Goal: Task Accomplishment & Management: Use online tool/utility

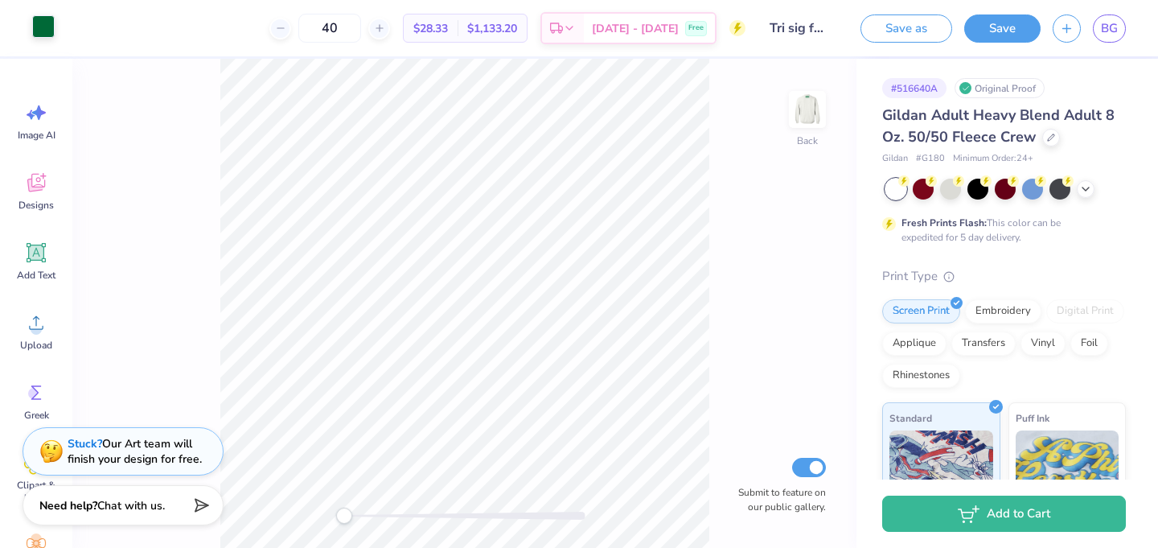
click at [46, 25] on div at bounding box center [43, 26] width 23 height 23
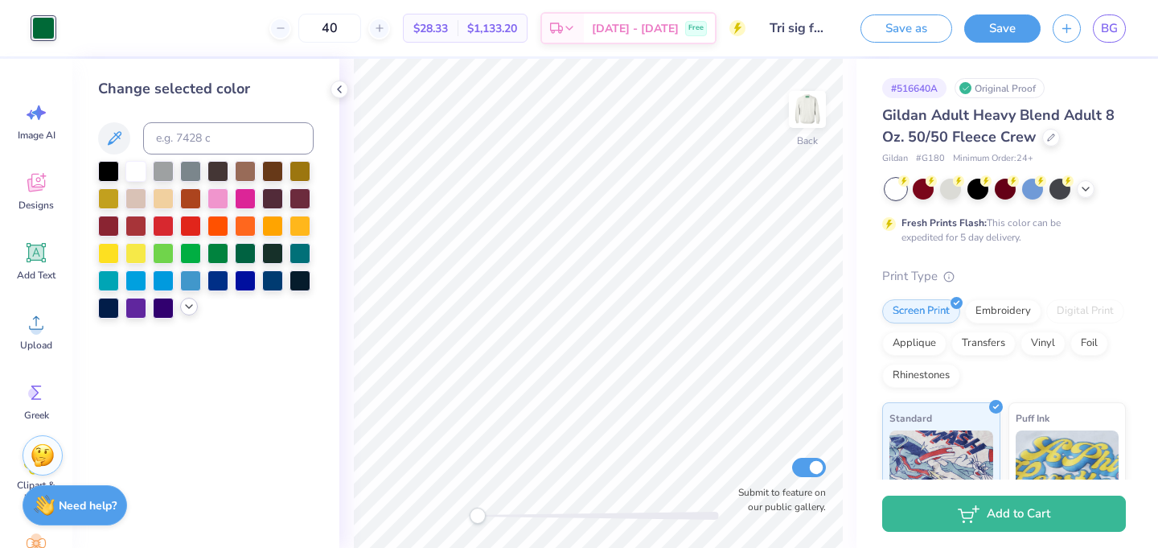
click at [190, 304] on icon at bounding box center [189, 306] width 13 height 13
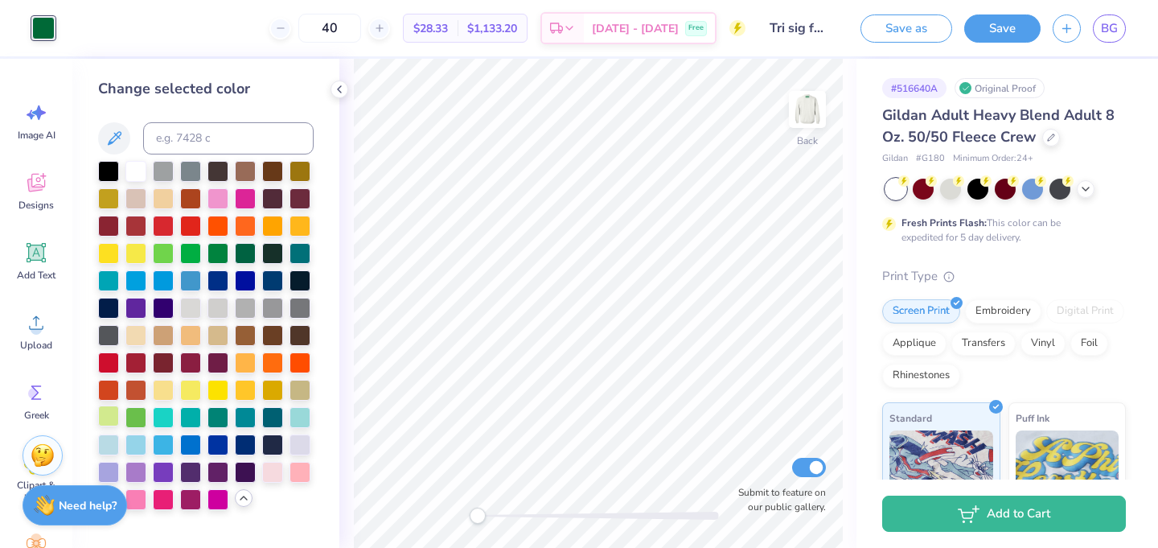
click at [107, 409] on div at bounding box center [108, 415] width 21 height 21
click at [158, 251] on div at bounding box center [163, 251] width 21 height 21
click at [107, 446] on div at bounding box center [108, 443] width 21 height 21
click at [301, 441] on div at bounding box center [300, 443] width 21 height 21
click at [138, 198] on div at bounding box center [135, 197] width 21 height 21
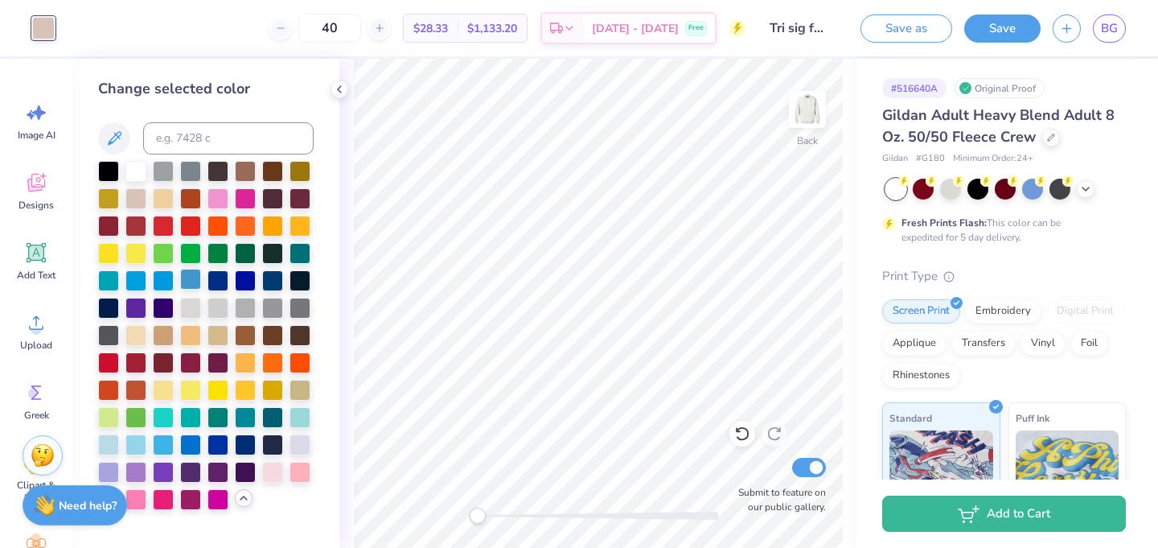
click at [187, 281] on div at bounding box center [190, 279] width 21 height 21
click at [306, 249] on div at bounding box center [300, 251] width 21 height 21
click at [156, 229] on div at bounding box center [163, 224] width 21 height 21
click at [131, 223] on div at bounding box center [135, 224] width 21 height 21
click at [269, 419] on div at bounding box center [272, 415] width 21 height 21
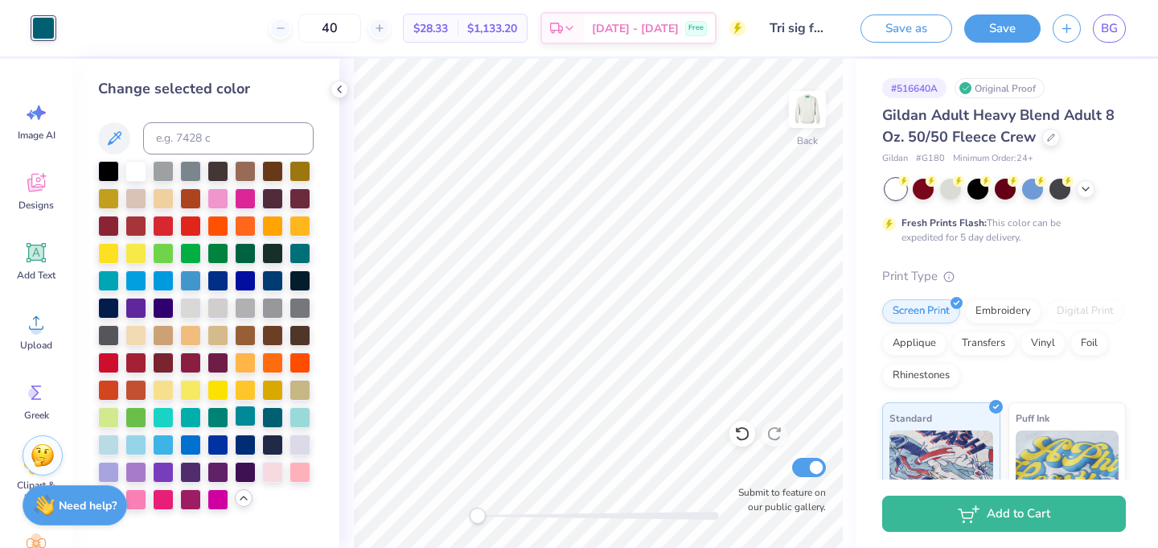
click at [250, 418] on div at bounding box center [245, 415] width 21 height 21
click at [219, 442] on div at bounding box center [217, 443] width 21 height 21
click at [281, 442] on div at bounding box center [272, 443] width 21 height 21
click at [297, 445] on div at bounding box center [300, 443] width 21 height 21
click at [107, 470] on div at bounding box center [108, 470] width 21 height 21
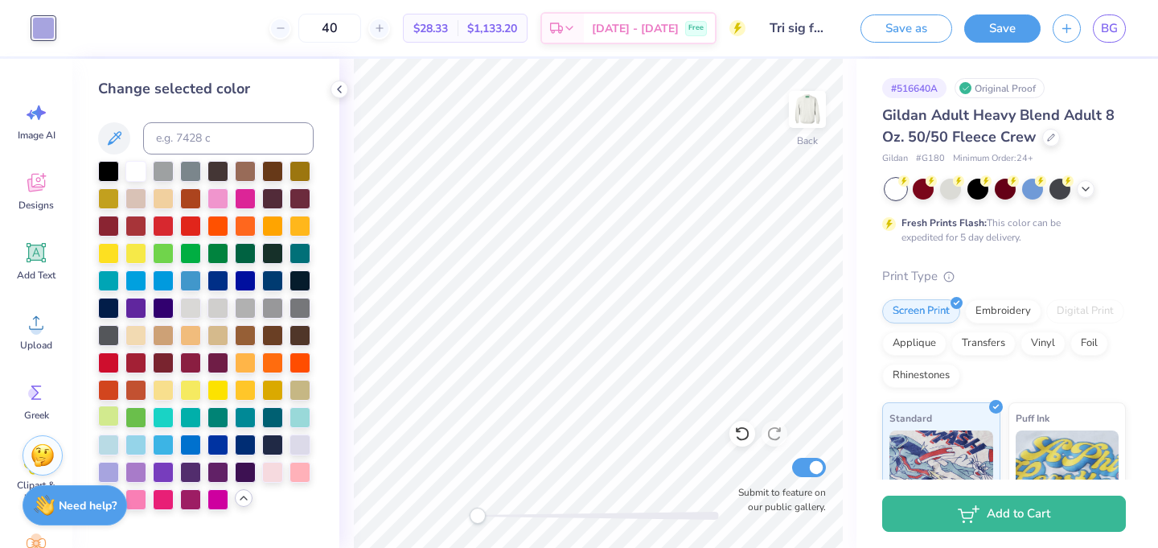
click at [105, 414] on div at bounding box center [108, 415] width 21 height 21
click at [132, 414] on div at bounding box center [135, 415] width 21 height 21
click at [240, 251] on div at bounding box center [245, 251] width 21 height 21
click at [204, 249] on div at bounding box center [206, 335] width 216 height 349
click at [220, 254] on div at bounding box center [217, 251] width 21 height 21
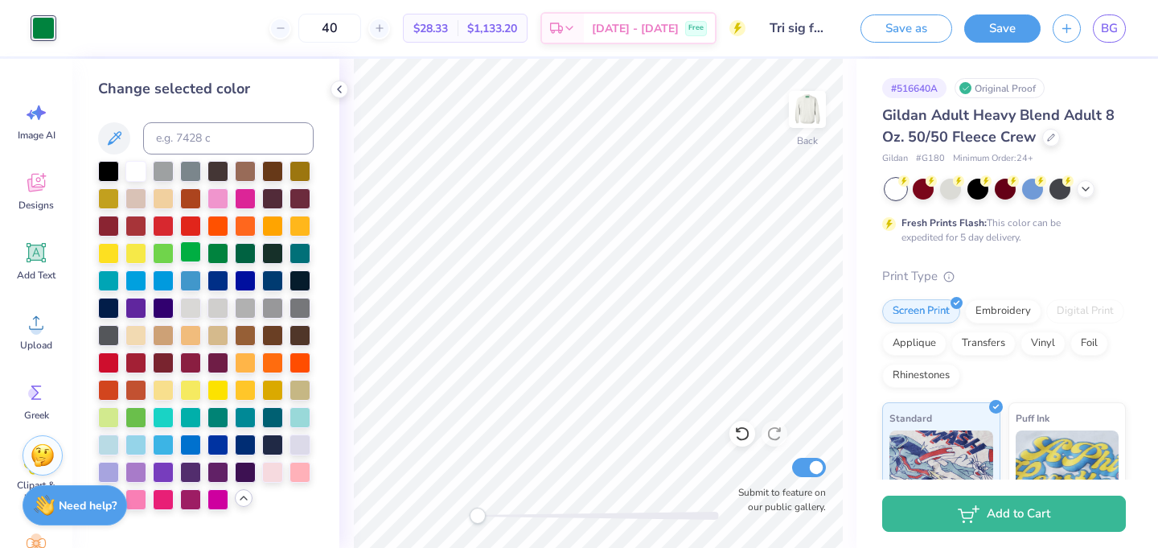
click at [191, 253] on div at bounding box center [190, 251] width 21 height 21
click at [214, 252] on div at bounding box center [217, 251] width 21 height 21
click at [101, 133] on button at bounding box center [114, 138] width 32 height 32
click at [120, 139] on icon at bounding box center [114, 138] width 19 height 19
click at [166, 225] on div at bounding box center [163, 224] width 21 height 21
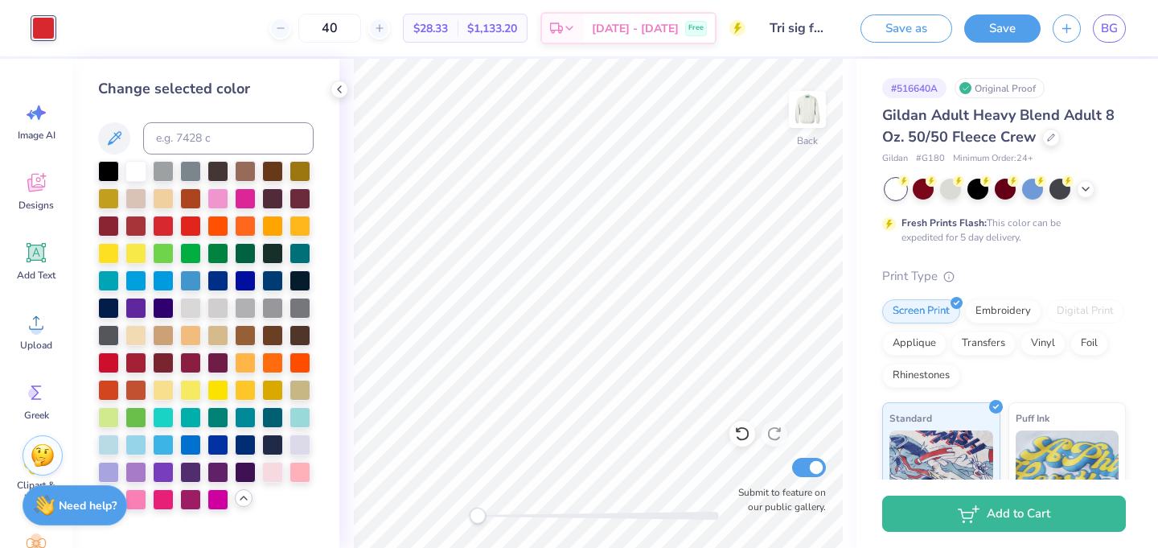
click at [201, 294] on div at bounding box center [206, 335] width 216 height 349
click at [184, 300] on div at bounding box center [190, 306] width 21 height 21
click at [217, 302] on div at bounding box center [217, 306] width 21 height 21
click at [240, 306] on div at bounding box center [245, 306] width 21 height 21
click at [220, 283] on div at bounding box center [217, 279] width 21 height 21
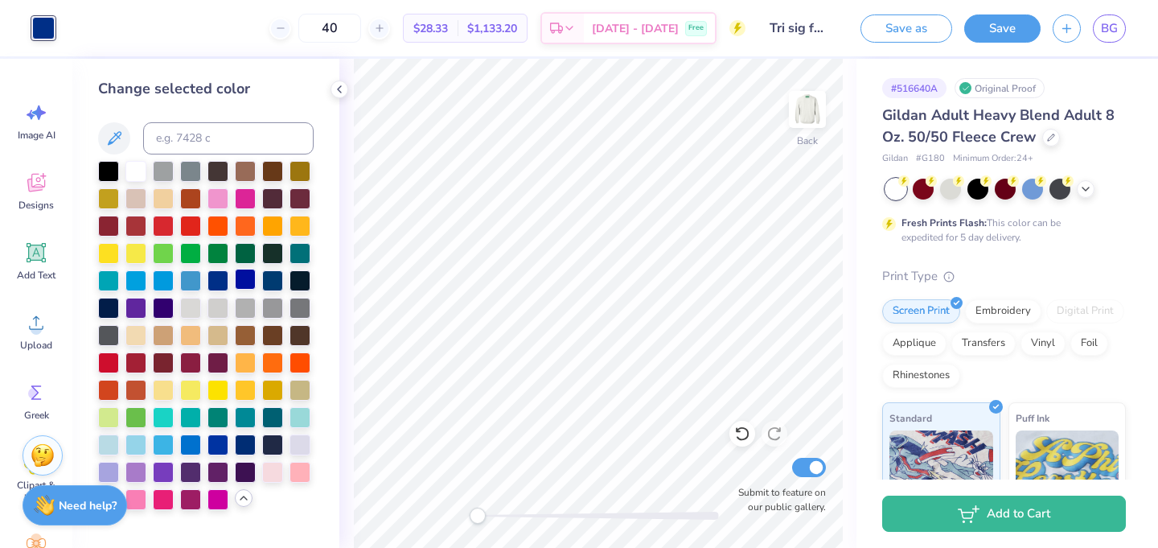
click at [244, 282] on div at bounding box center [245, 279] width 21 height 21
click at [296, 251] on div at bounding box center [300, 251] width 21 height 21
click at [158, 389] on div at bounding box center [163, 388] width 21 height 21
click at [270, 417] on div at bounding box center [272, 415] width 21 height 21
click at [158, 310] on div at bounding box center [163, 306] width 21 height 21
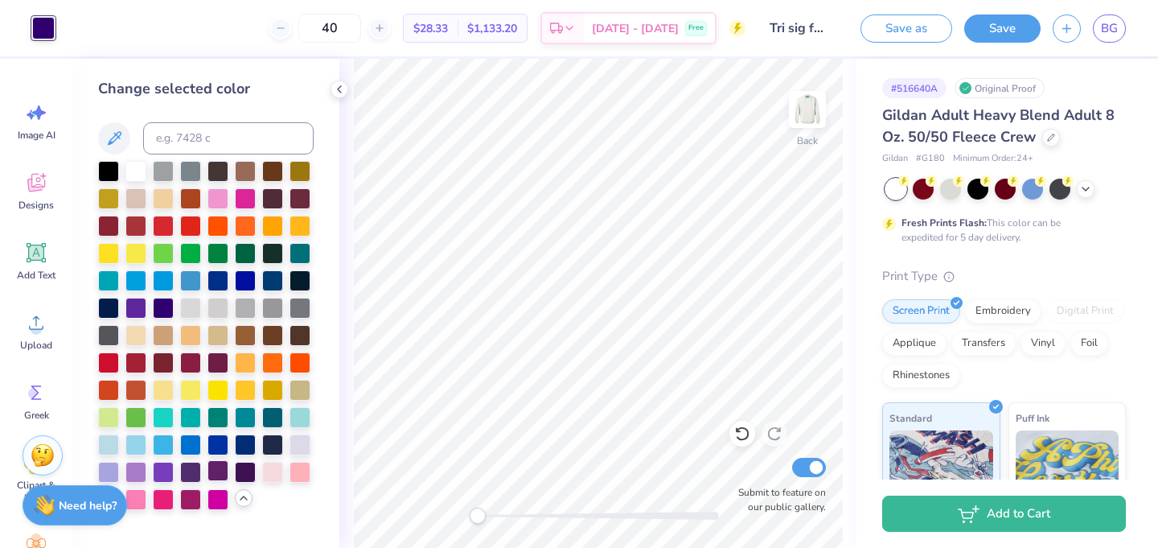
click at [214, 466] on div at bounding box center [217, 470] width 21 height 21
click at [191, 468] on div at bounding box center [190, 470] width 21 height 21
click at [247, 257] on div at bounding box center [245, 251] width 21 height 21
click at [1062, 191] on div at bounding box center [1059, 187] width 21 height 21
click at [1088, 186] on icon at bounding box center [1085, 187] width 13 height 13
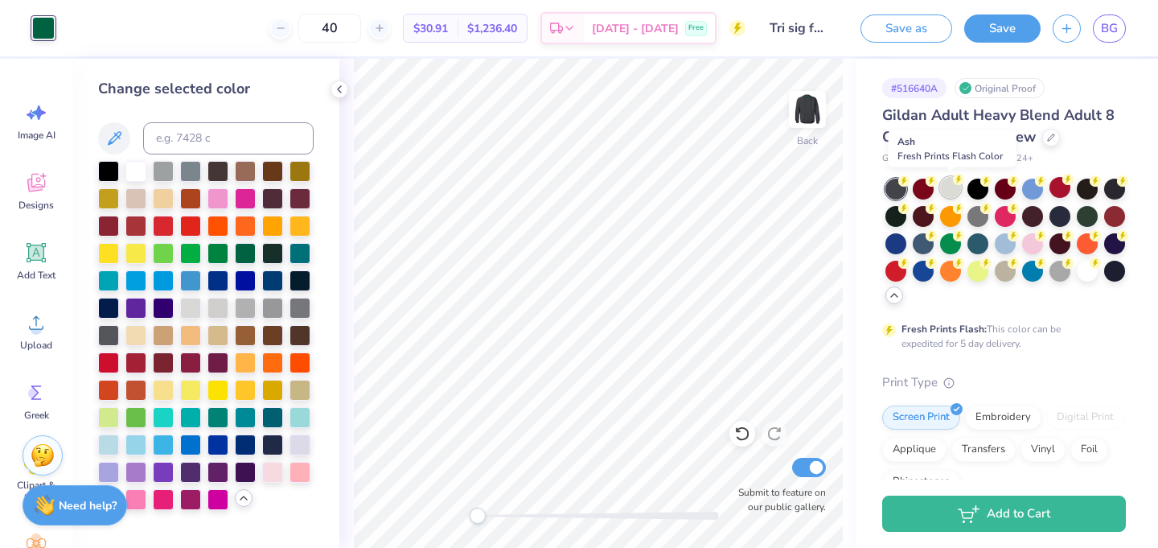
click at [956, 185] on div at bounding box center [950, 187] width 21 height 21
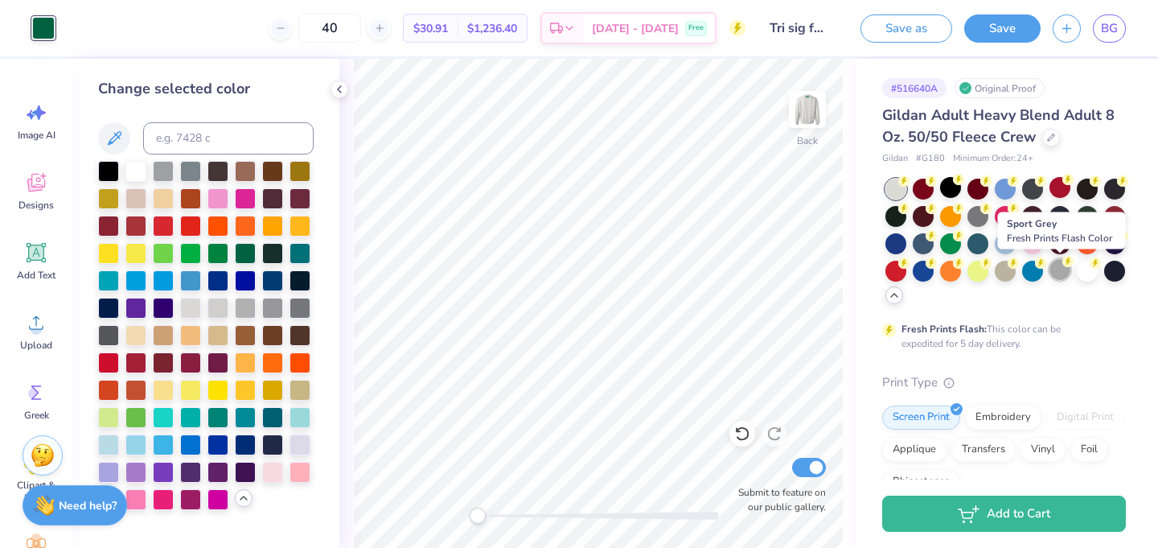
click at [1057, 270] on div at bounding box center [1059, 269] width 21 height 21
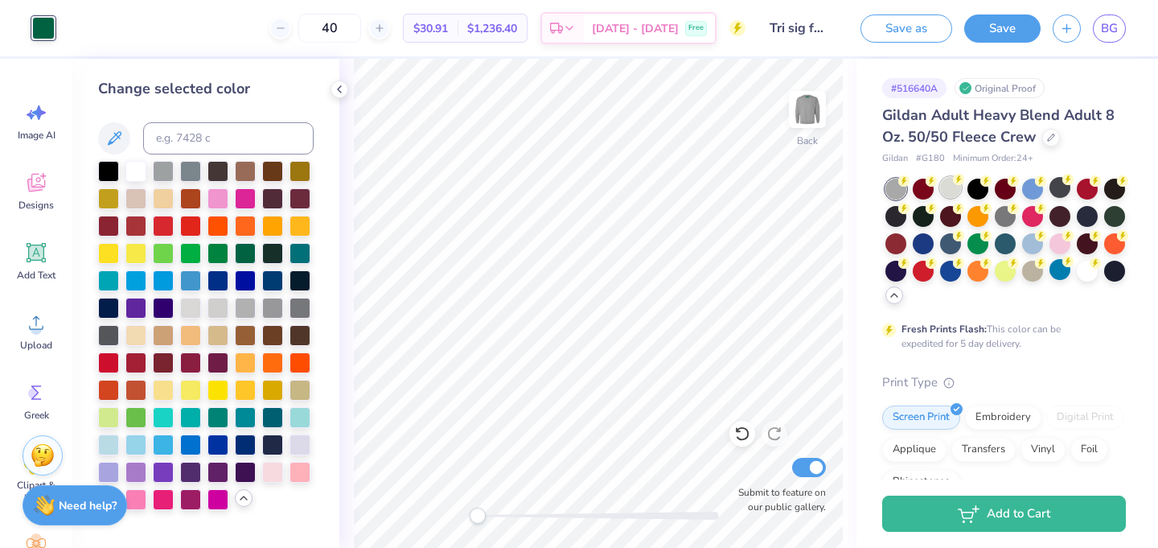
click at [943, 185] on div at bounding box center [950, 187] width 21 height 21
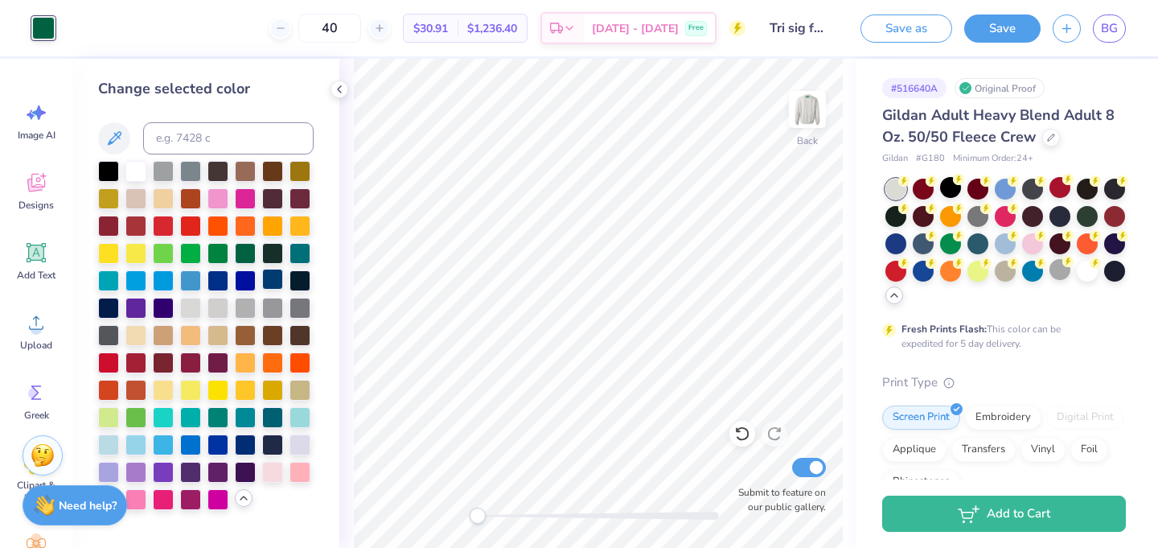
click at [273, 280] on div at bounding box center [272, 279] width 21 height 21
click at [1082, 269] on div at bounding box center [1087, 269] width 21 height 21
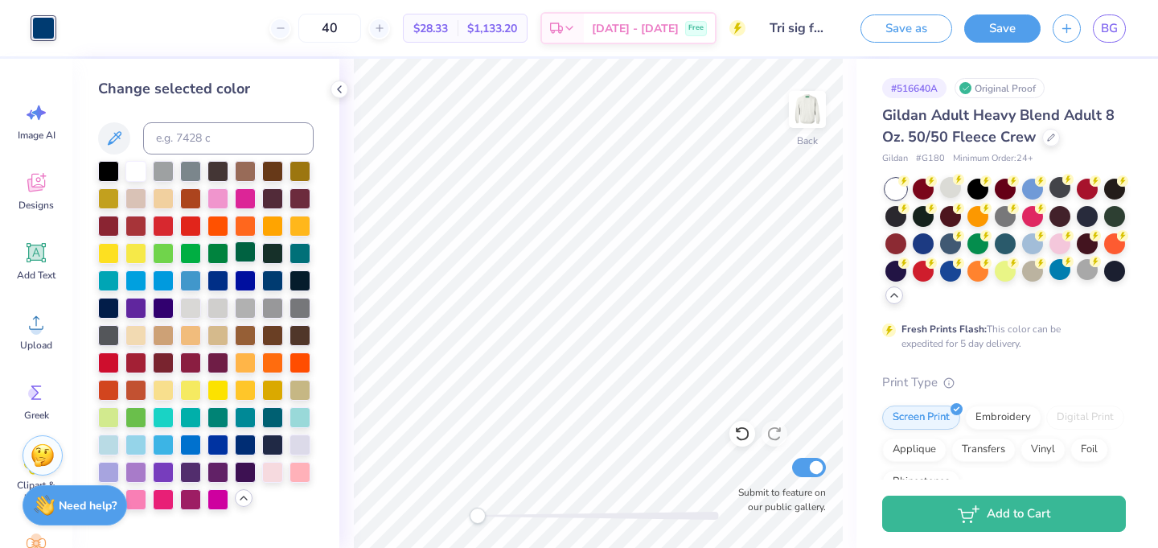
click at [247, 253] on div at bounding box center [245, 251] width 21 height 21
click at [212, 420] on div at bounding box center [217, 415] width 21 height 21
click at [135, 419] on div at bounding box center [135, 415] width 21 height 21
click at [267, 413] on div at bounding box center [272, 415] width 21 height 21
click at [247, 440] on div at bounding box center [245, 443] width 21 height 21
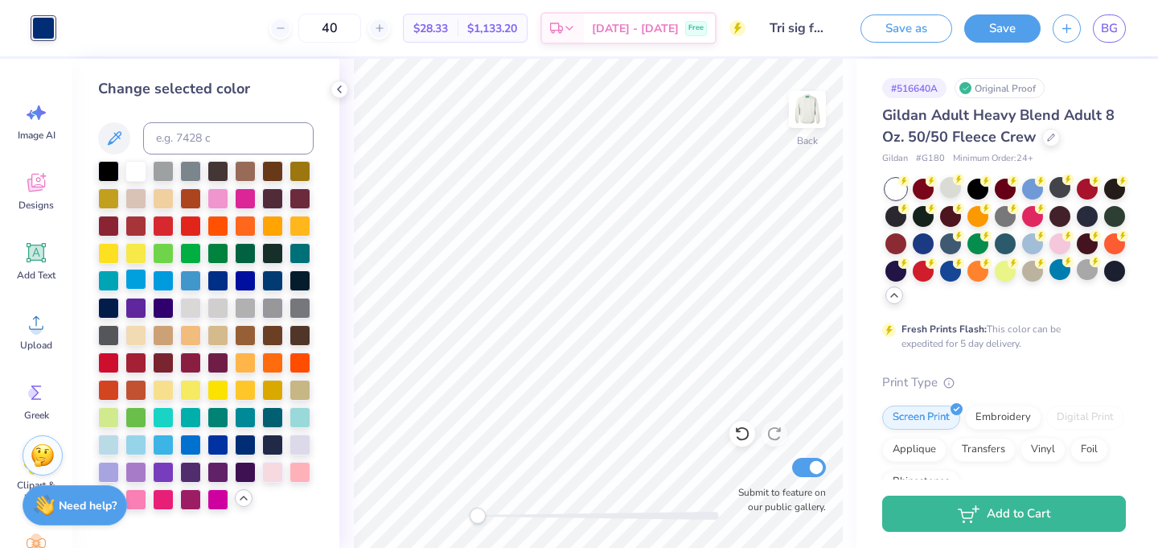
click at [128, 280] on div at bounding box center [135, 279] width 21 height 21
click at [171, 277] on div at bounding box center [163, 279] width 21 height 21
click at [193, 277] on div at bounding box center [190, 279] width 21 height 21
click at [278, 279] on div at bounding box center [272, 279] width 21 height 21
click at [296, 251] on div at bounding box center [300, 251] width 21 height 21
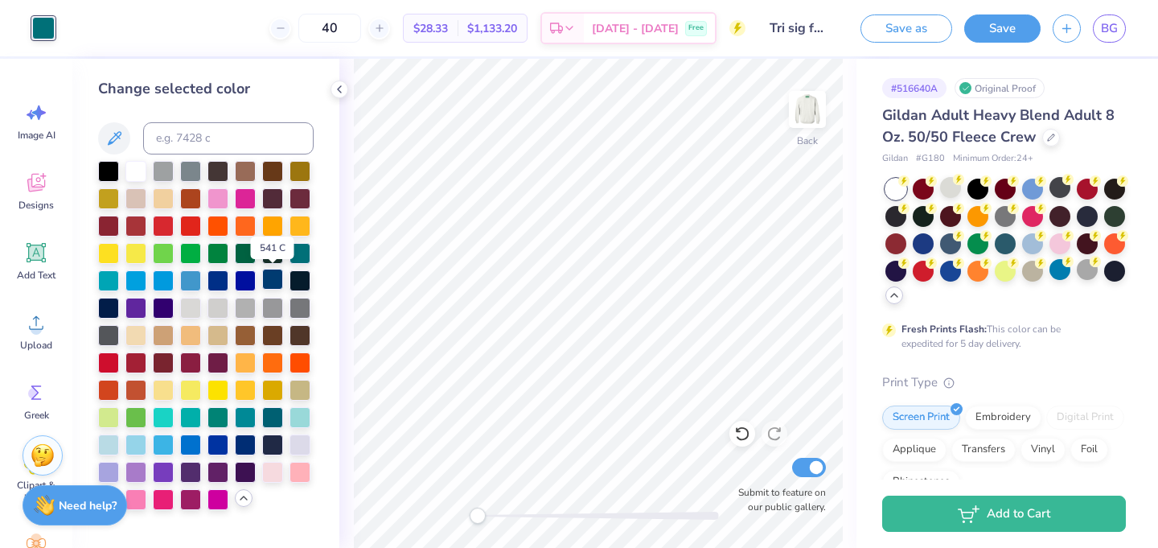
click at [271, 276] on div at bounding box center [272, 279] width 21 height 21
click at [803, 93] on img at bounding box center [807, 109] width 64 height 64
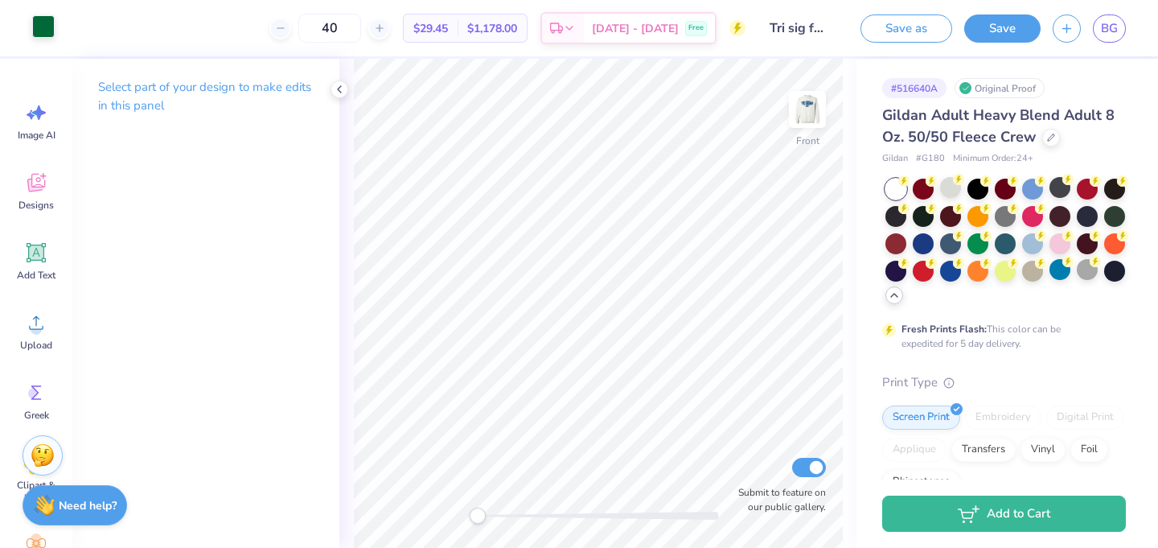
click at [44, 39] on div "Art colors" at bounding box center [27, 28] width 55 height 56
click at [46, 30] on div at bounding box center [43, 26] width 23 height 23
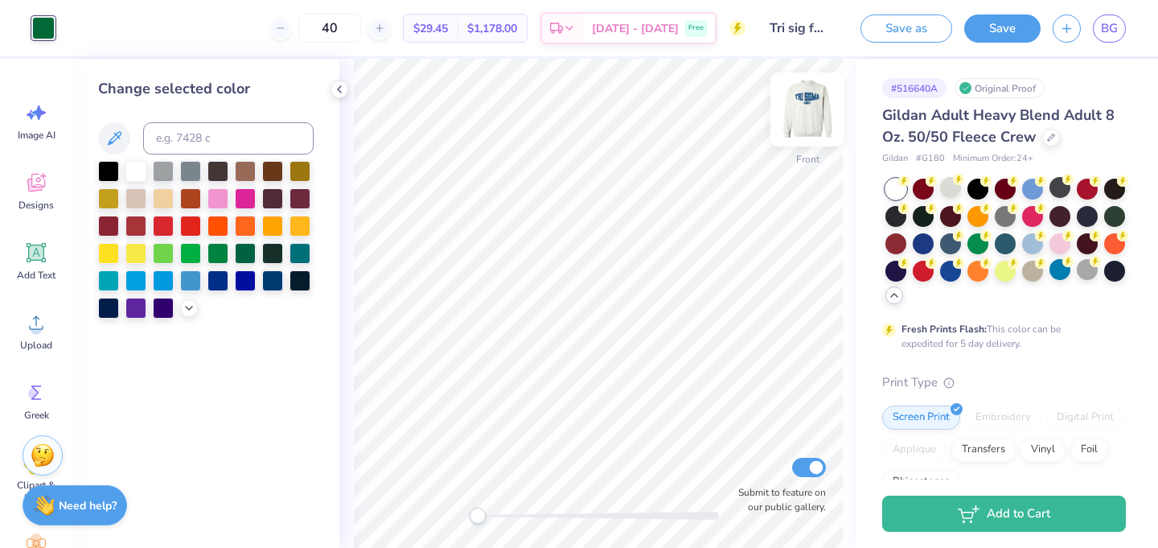
click at [802, 112] on img at bounding box center [807, 109] width 64 height 64
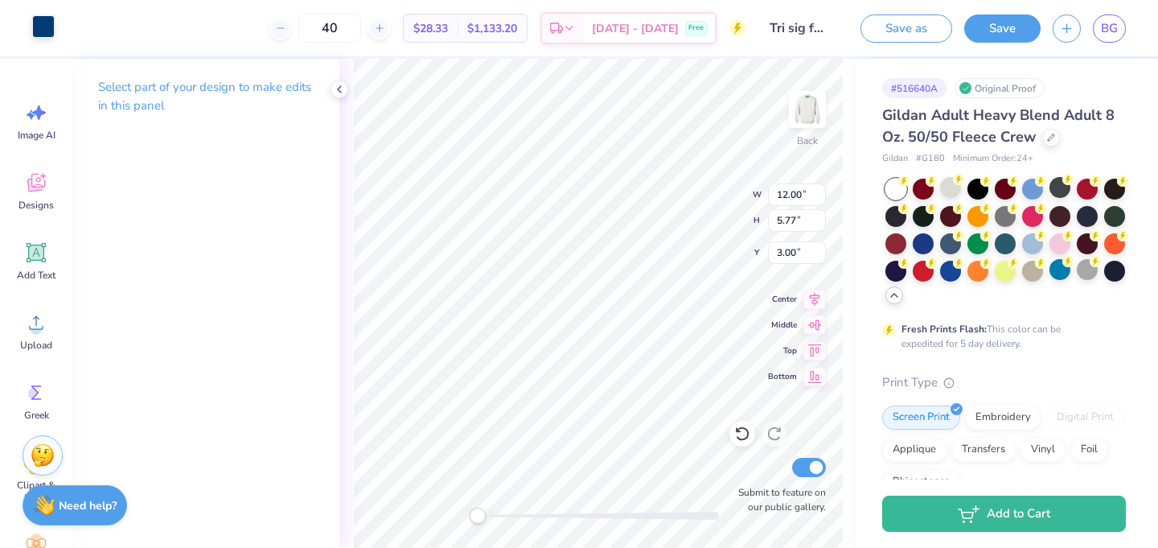
click at [40, 27] on div at bounding box center [43, 26] width 23 height 23
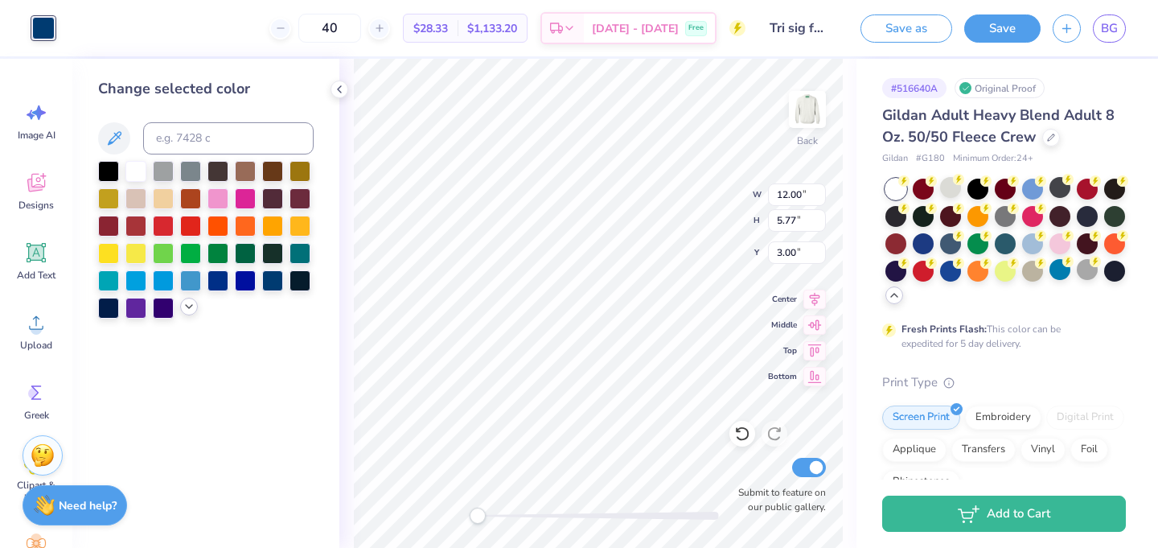
click at [190, 304] on icon at bounding box center [189, 306] width 13 height 13
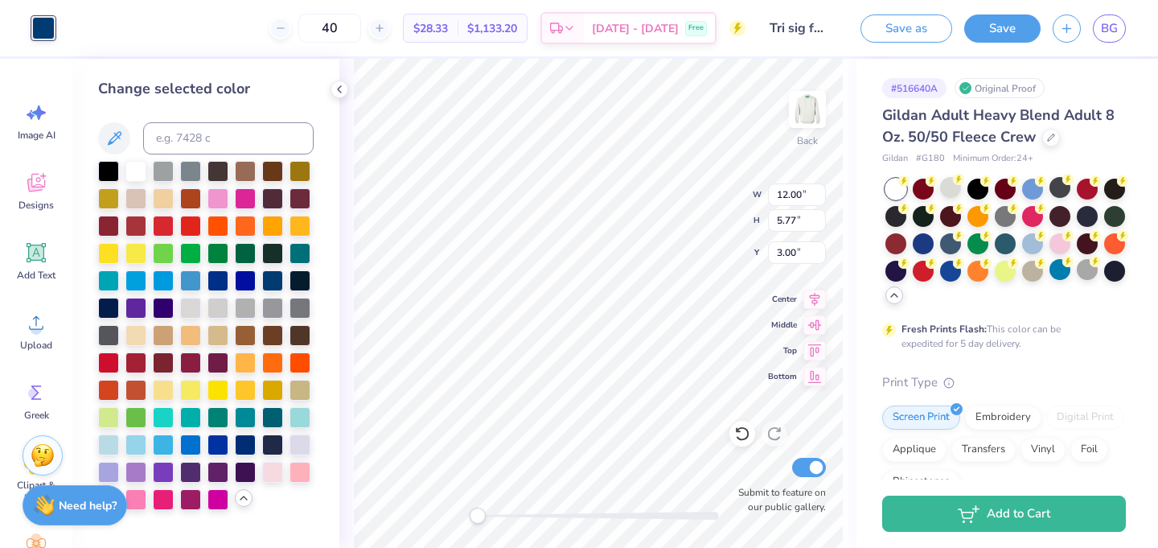
click at [348, 269] on div "Back W 12.00 12.00 " H 5.77 5.77 " Y 3.00 3.00 " Center Middle Top Bottom Submi…" at bounding box center [597, 303] width 517 height 489
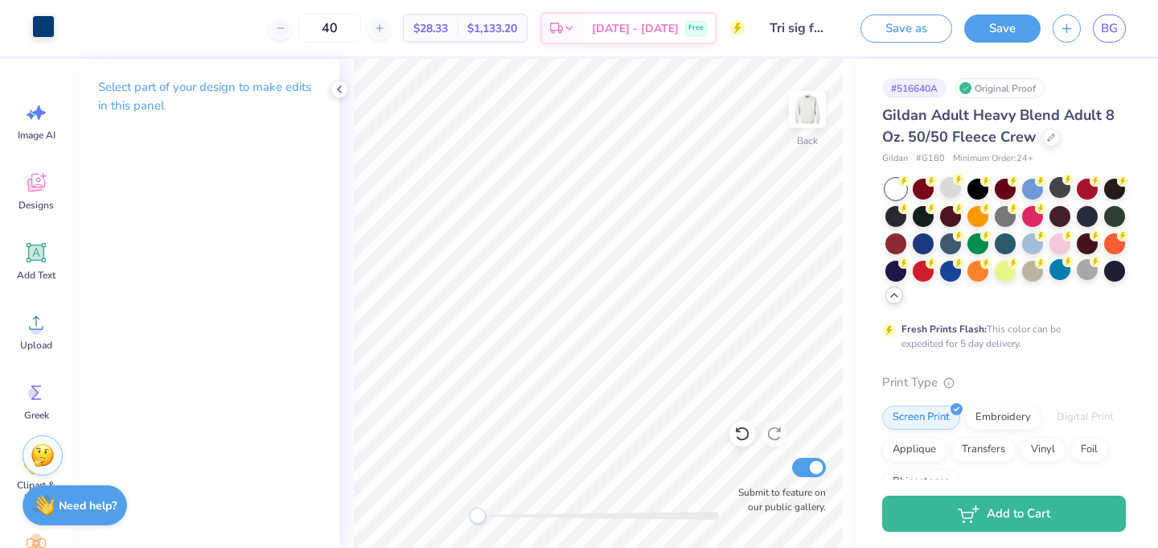
click at [47, 29] on div at bounding box center [43, 26] width 23 height 23
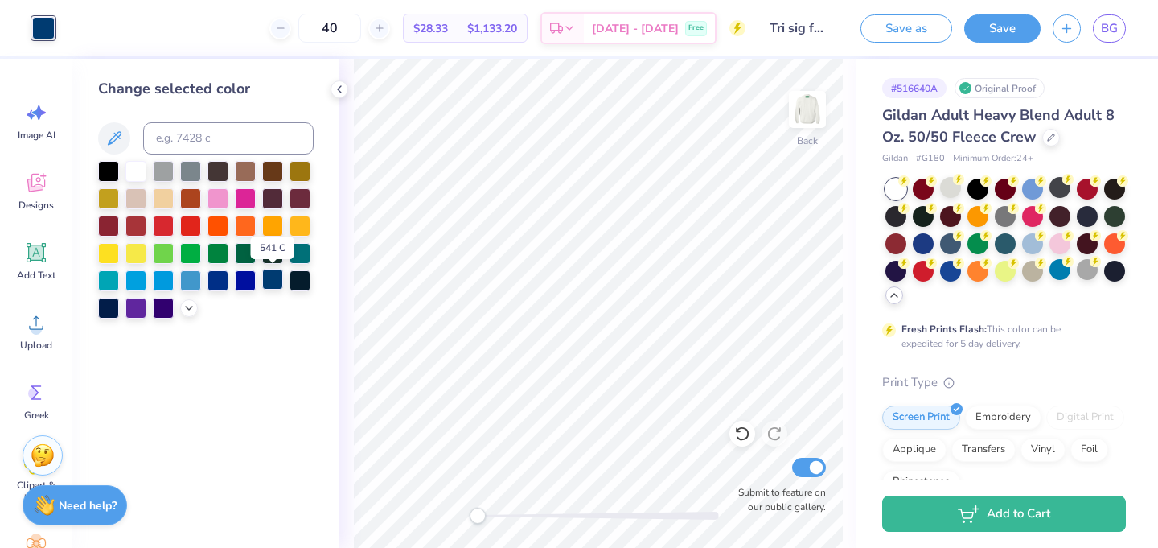
click at [273, 281] on div at bounding box center [272, 279] width 21 height 21
click at [815, 118] on img at bounding box center [807, 109] width 64 height 64
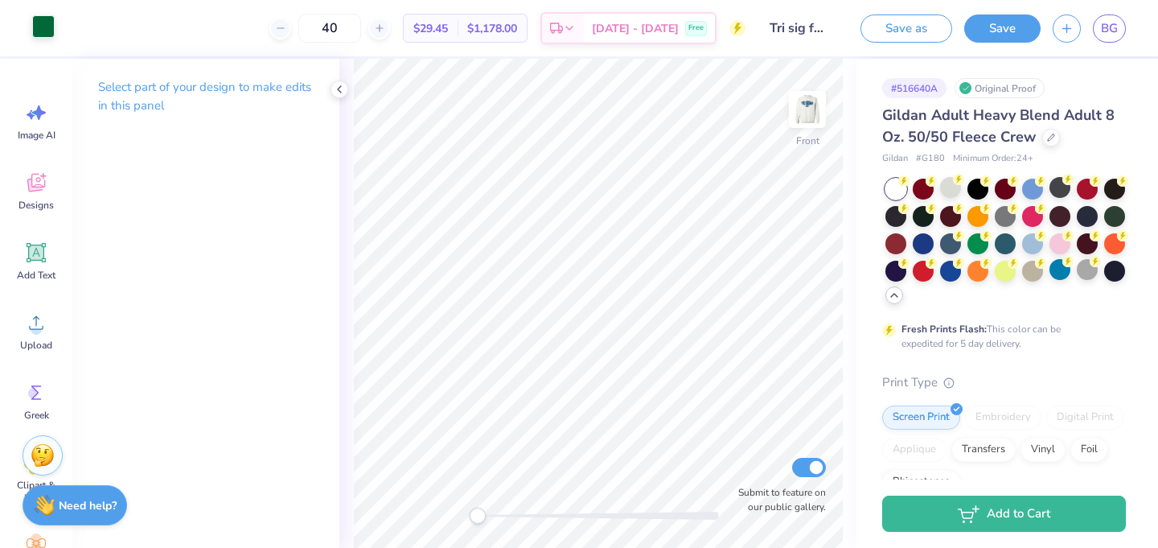
click at [46, 27] on div at bounding box center [43, 26] width 23 height 23
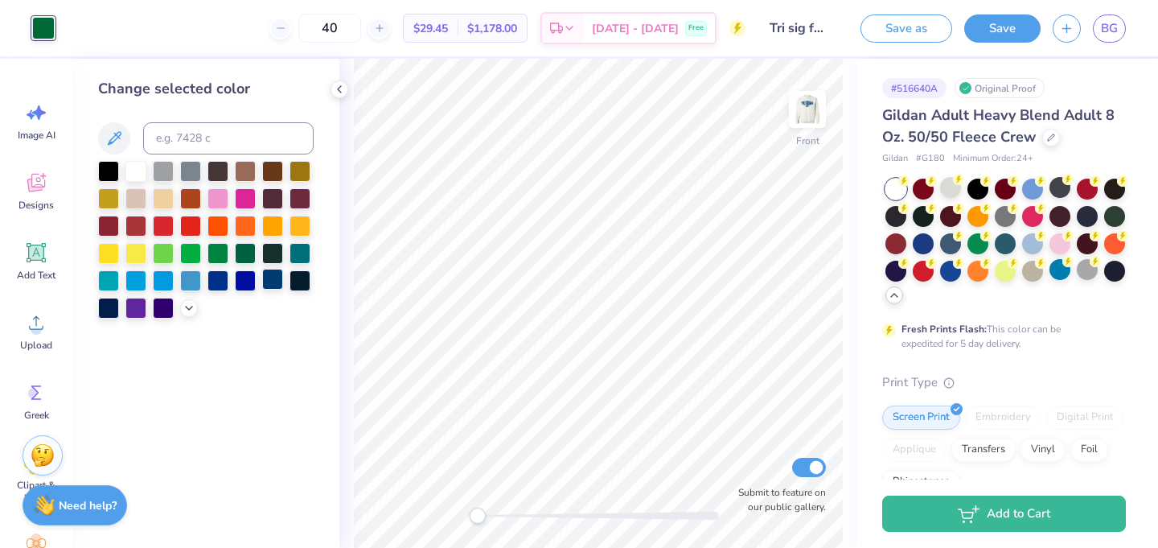
click at [275, 285] on div at bounding box center [272, 279] width 21 height 21
click at [815, 112] on img at bounding box center [807, 109] width 64 height 64
click at [890, 39] on button "Save as" at bounding box center [906, 26] width 92 height 28
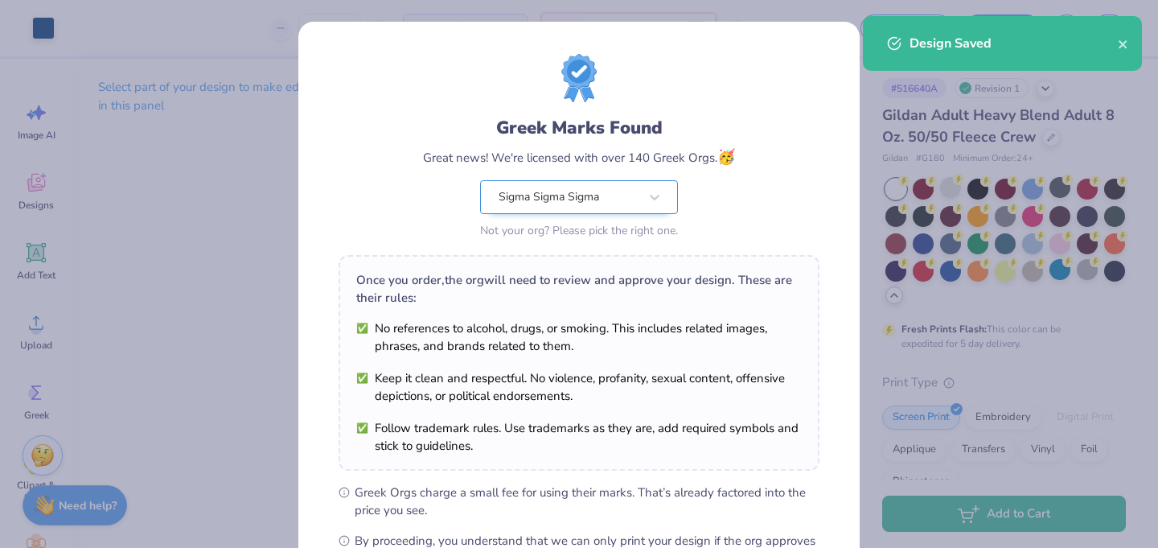
scroll to position [205, 0]
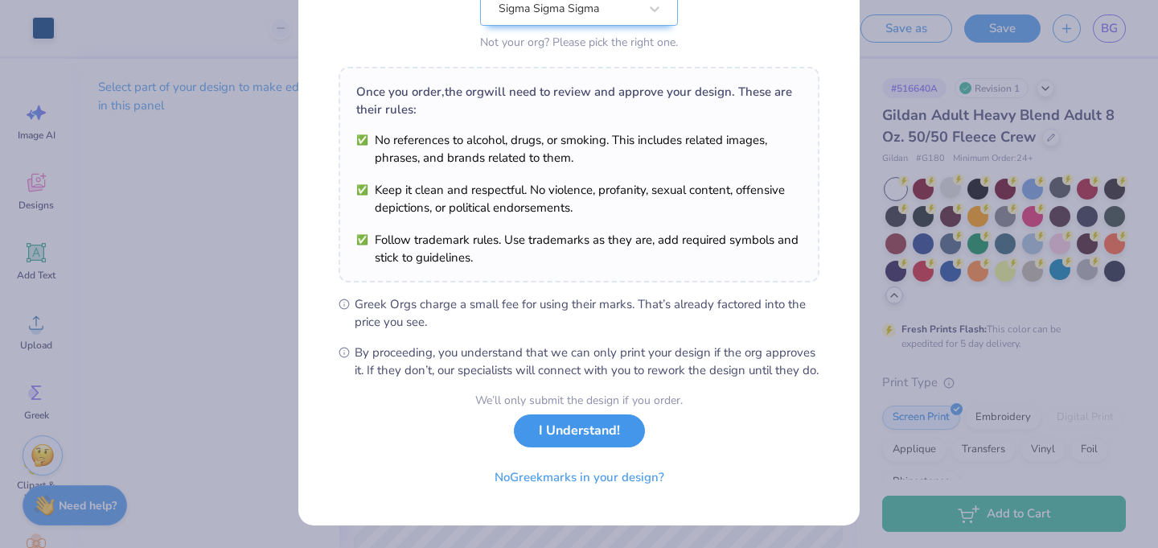
click at [601, 428] on button "I Understand!" at bounding box center [579, 430] width 131 height 33
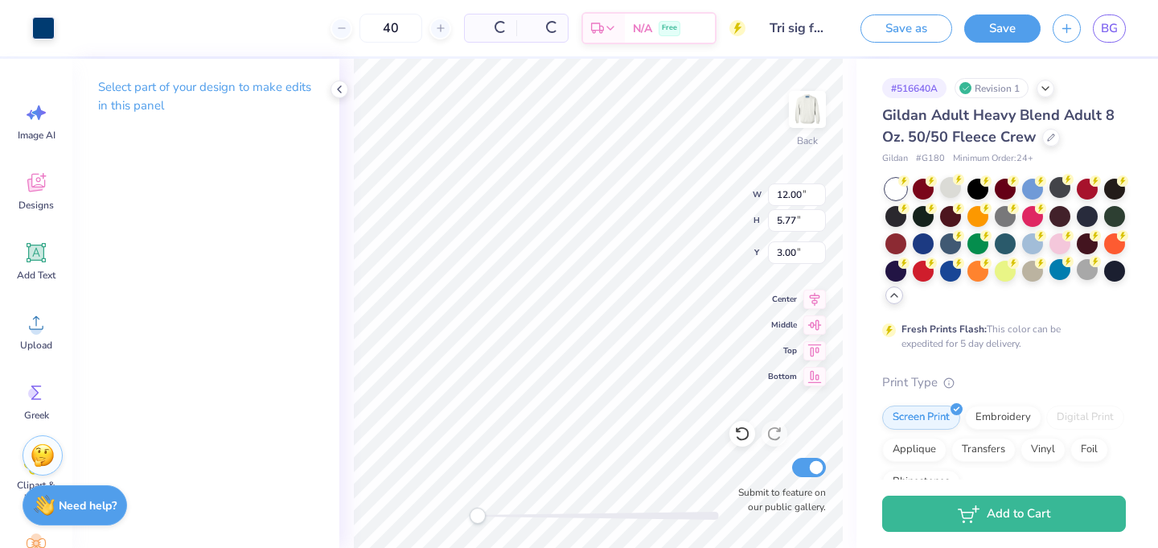
scroll to position [0, 0]
click at [39, 28] on div at bounding box center [43, 26] width 23 height 23
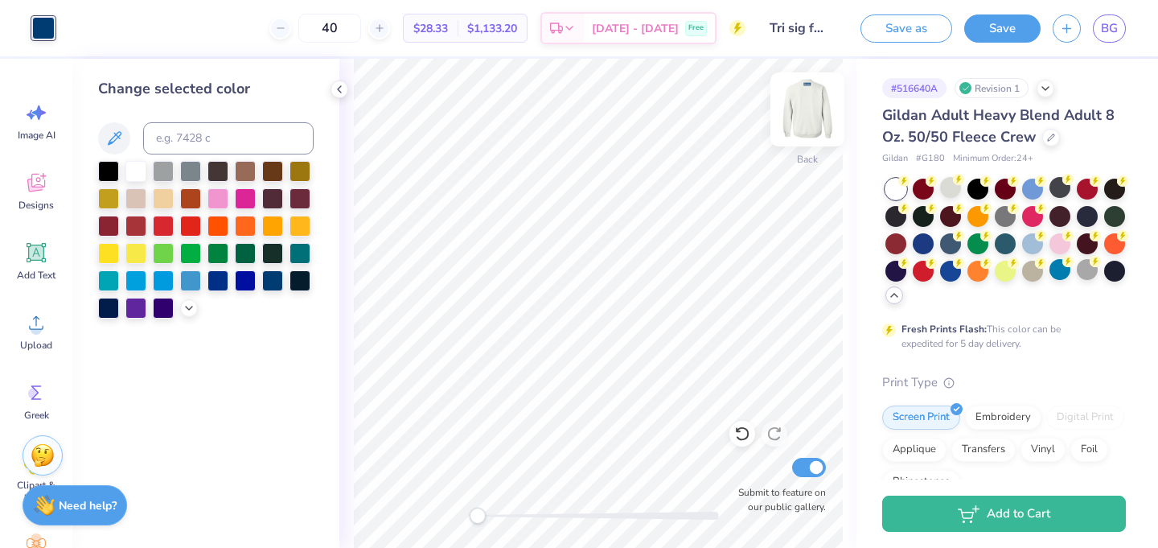
click at [812, 110] on img at bounding box center [807, 109] width 64 height 64
click at [811, 106] on img at bounding box center [807, 109] width 64 height 64
click at [218, 198] on div at bounding box center [217, 197] width 21 height 21
click at [136, 197] on div at bounding box center [135, 197] width 21 height 21
click at [799, 117] on img at bounding box center [807, 109] width 64 height 64
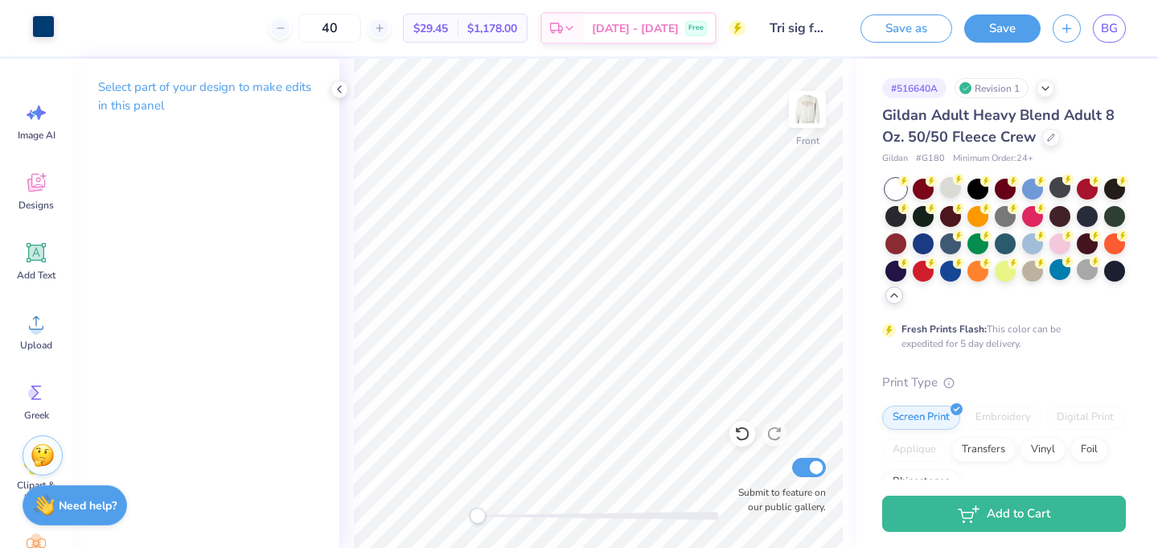
click at [43, 31] on div at bounding box center [43, 26] width 23 height 23
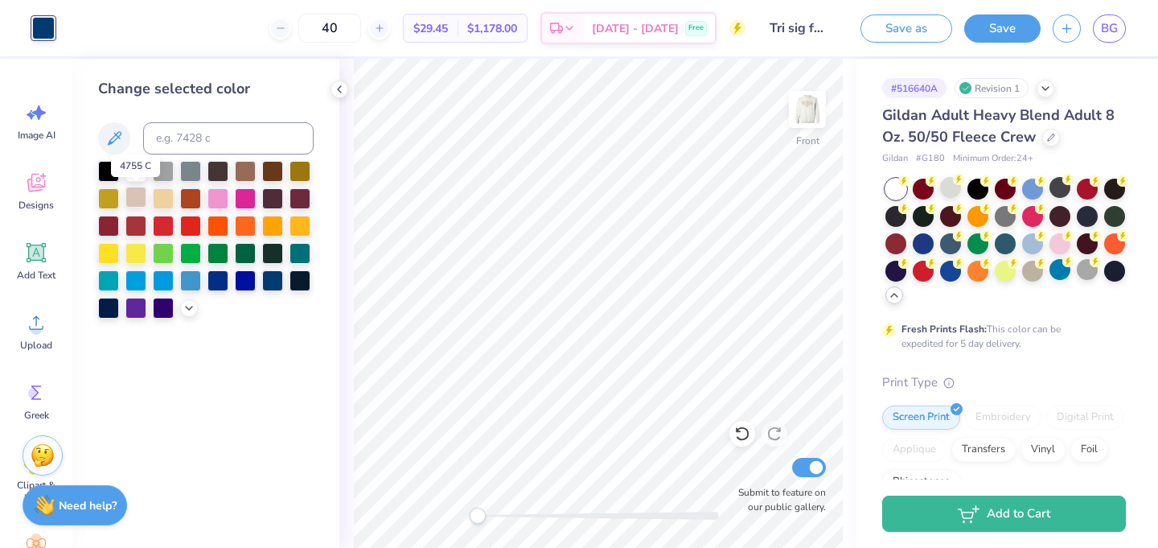
click at [138, 200] on div at bounding box center [135, 197] width 21 height 21
click at [818, 113] on img at bounding box center [807, 109] width 64 height 64
click at [914, 25] on button "Save as" at bounding box center [906, 26] width 92 height 28
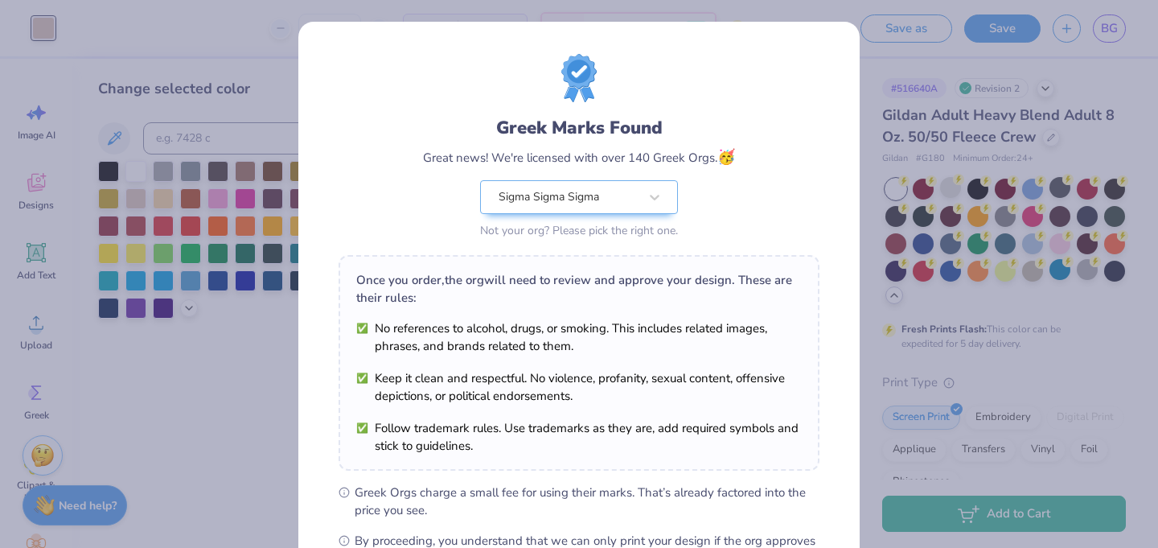
scroll to position [205, 0]
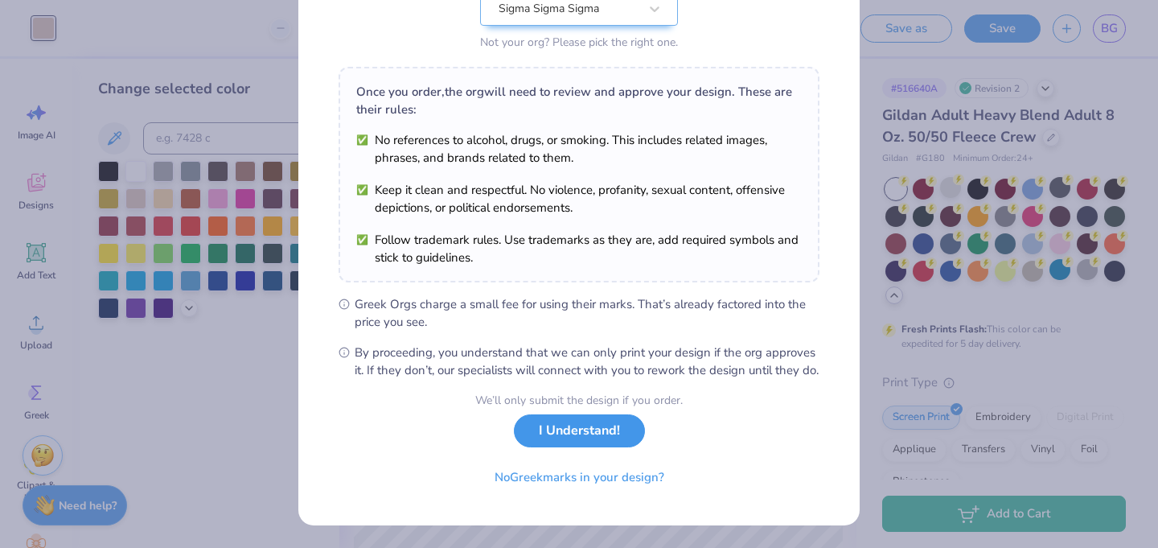
click at [565, 435] on button "I Understand!" at bounding box center [579, 430] width 131 height 33
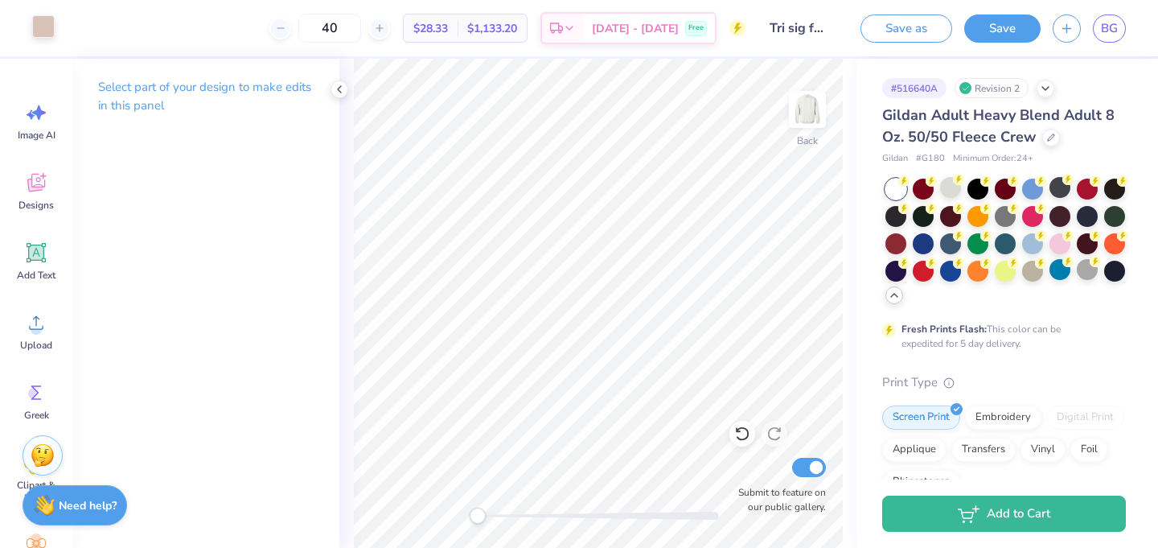
click at [39, 29] on div at bounding box center [43, 26] width 23 height 23
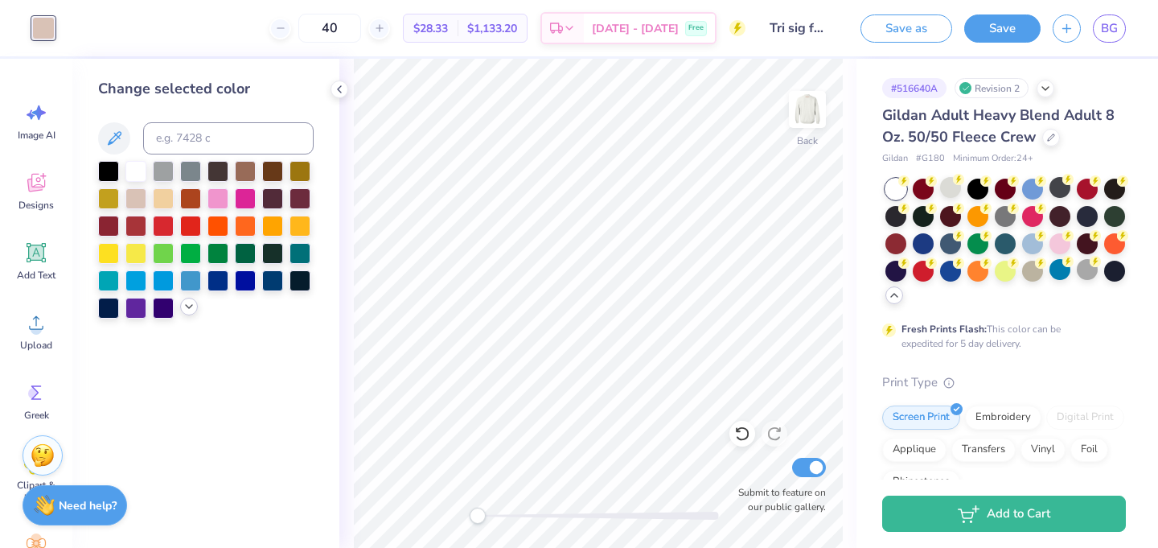
click at [185, 306] on icon at bounding box center [189, 306] width 13 height 13
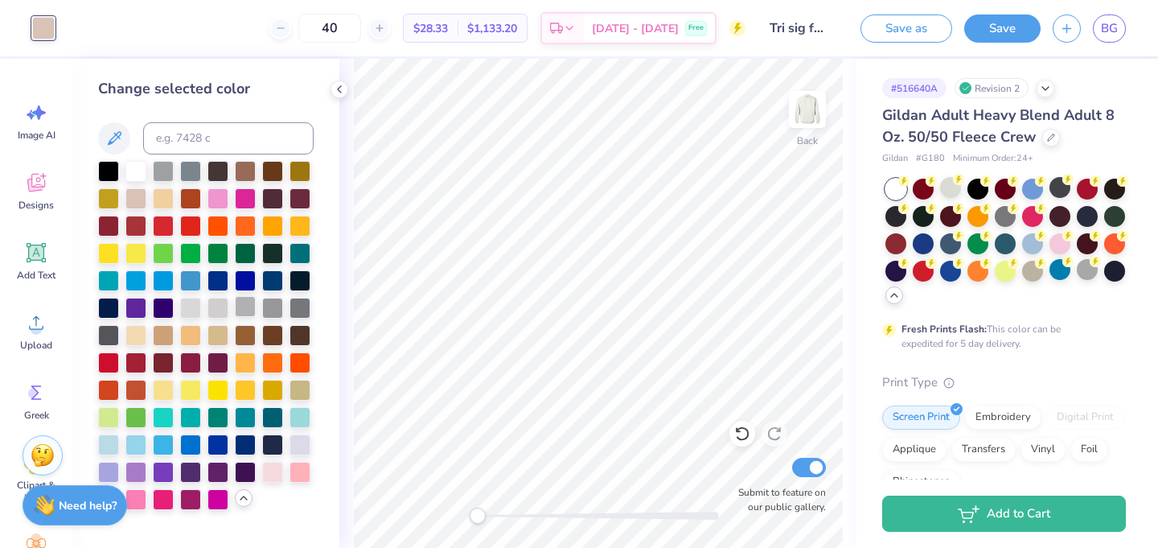
click at [242, 306] on div at bounding box center [245, 306] width 21 height 21
click at [301, 416] on div at bounding box center [300, 415] width 21 height 21
click at [295, 385] on div at bounding box center [300, 388] width 21 height 21
click at [215, 417] on div at bounding box center [217, 415] width 21 height 21
click at [299, 444] on div at bounding box center [300, 443] width 21 height 21
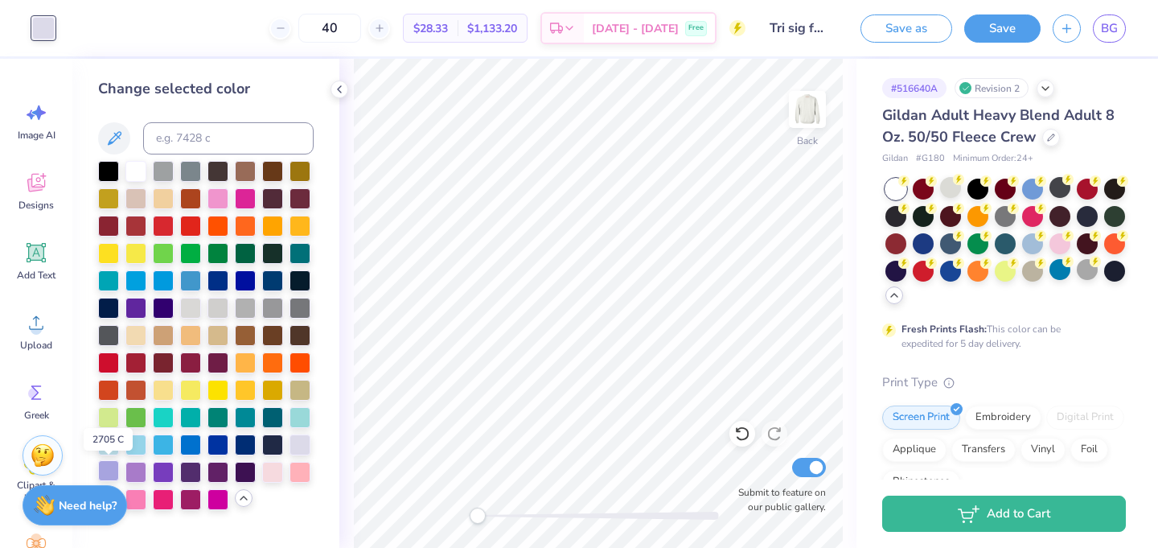
click at [110, 466] on div at bounding box center [108, 470] width 21 height 21
click at [220, 499] on div at bounding box center [217, 497] width 21 height 21
click at [187, 495] on div at bounding box center [190, 497] width 21 height 21
click at [242, 470] on div at bounding box center [245, 470] width 21 height 21
click at [209, 470] on div at bounding box center [217, 470] width 21 height 21
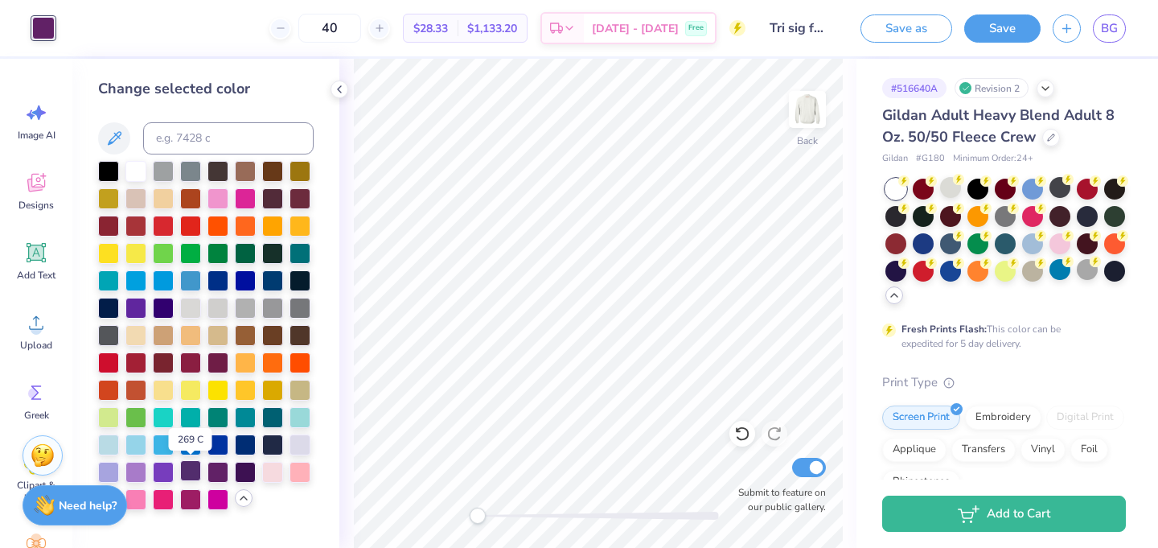
click at [188, 467] on div at bounding box center [190, 470] width 21 height 21
click at [277, 277] on div at bounding box center [272, 279] width 21 height 21
click at [188, 274] on div at bounding box center [190, 279] width 21 height 21
